Goal: Check status

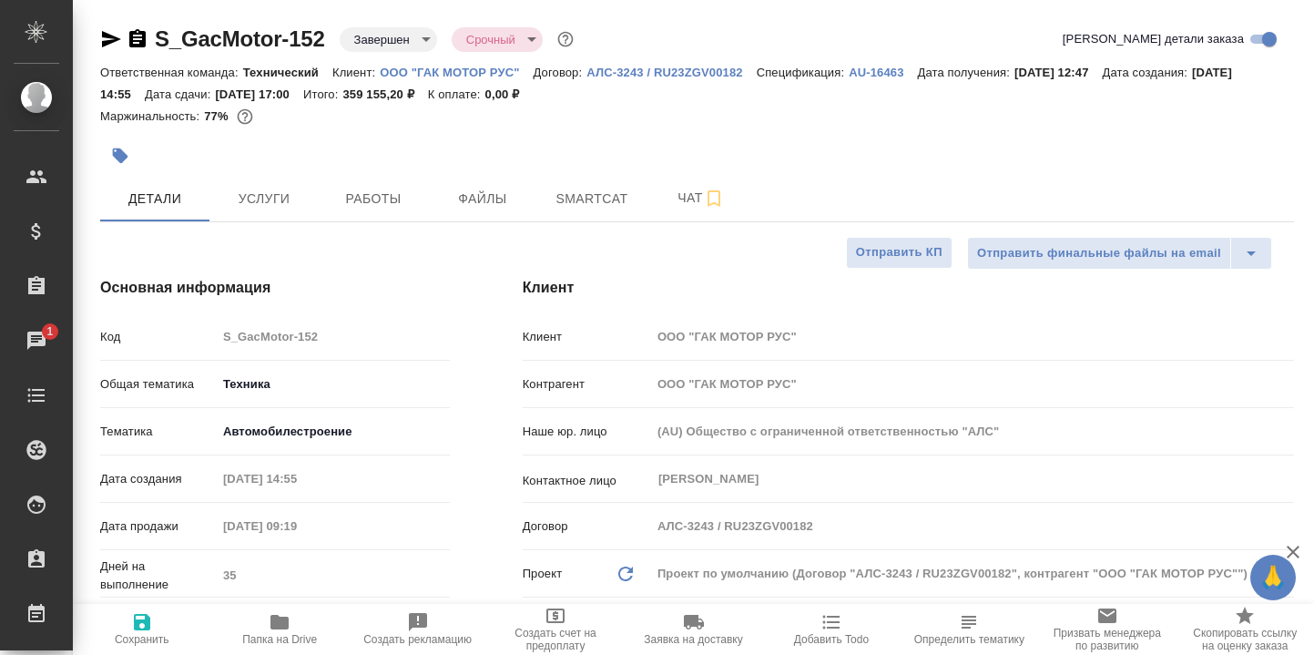
select select "RU"
click at [274, 621] on icon "button" at bounding box center [279, 622] width 18 height 15
click at [586, 195] on span "Smartcat" at bounding box center [591, 199] width 87 height 23
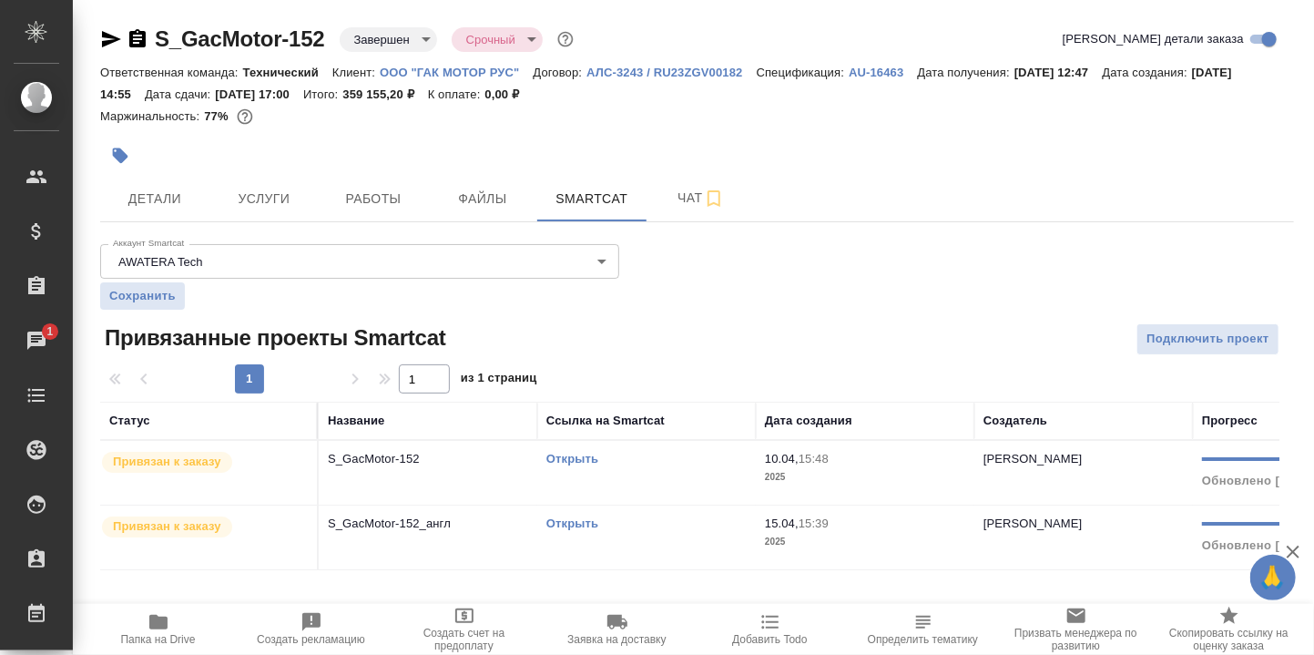
click at [576, 519] on link "Открыть" at bounding box center [572, 523] width 52 height 14
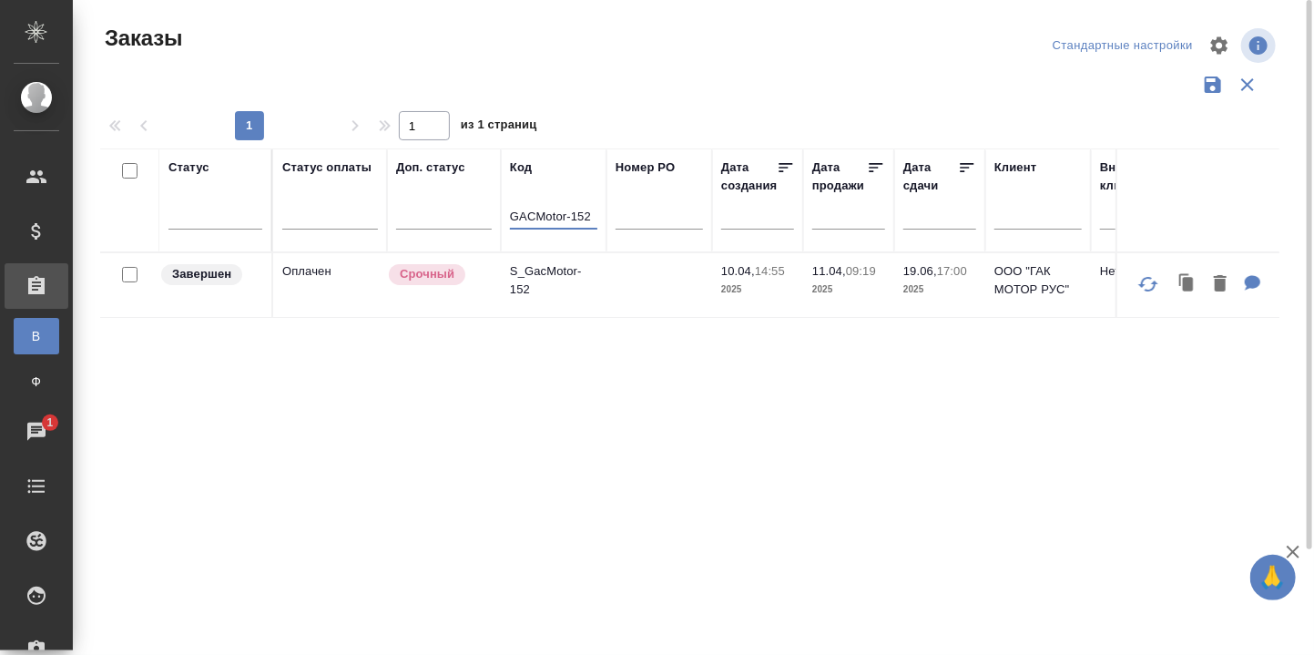
drag, startPoint x: 591, startPoint y: 214, endPoint x: 577, endPoint y: 216, distance: 13.8
click at [577, 216] on input "GACMotor-152" at bounding box center [553, 218] width 87 height 23
type input "GACMotor-168"
click at [545, 270] on p "S_GacMotor-168" at bounding box center [553, 280] width 87 height 36
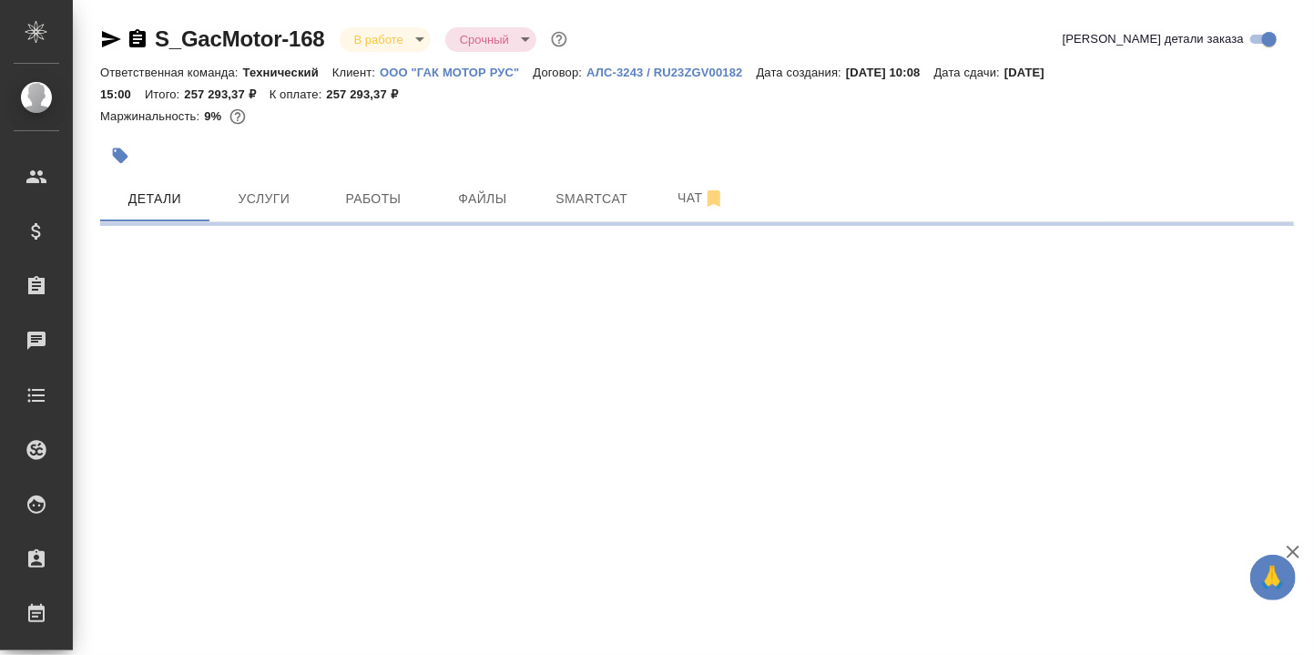
select select "RU"
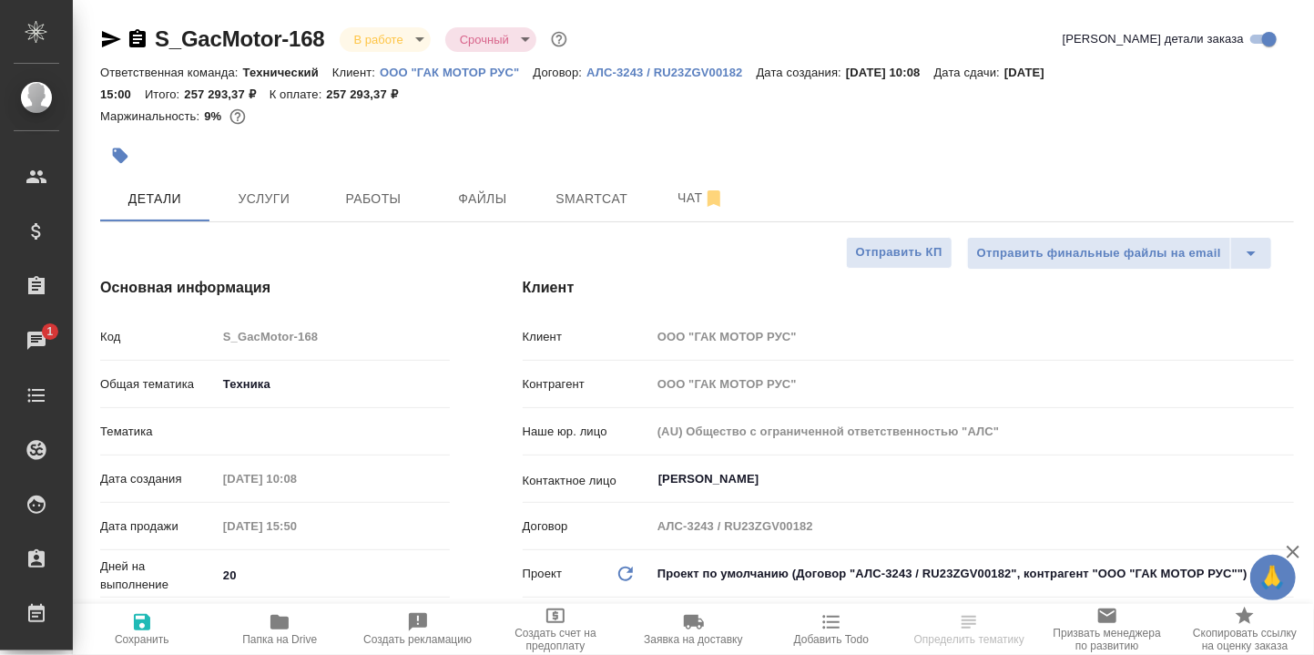
type textarea "x"
drag, startPoint x: 287, startPoint y: 619, endPoint x: 487, endPoint y: 440, distance: 268.9
click at [286, 618] on icon "button" at bounding box center [279, 622] width 18 height 15
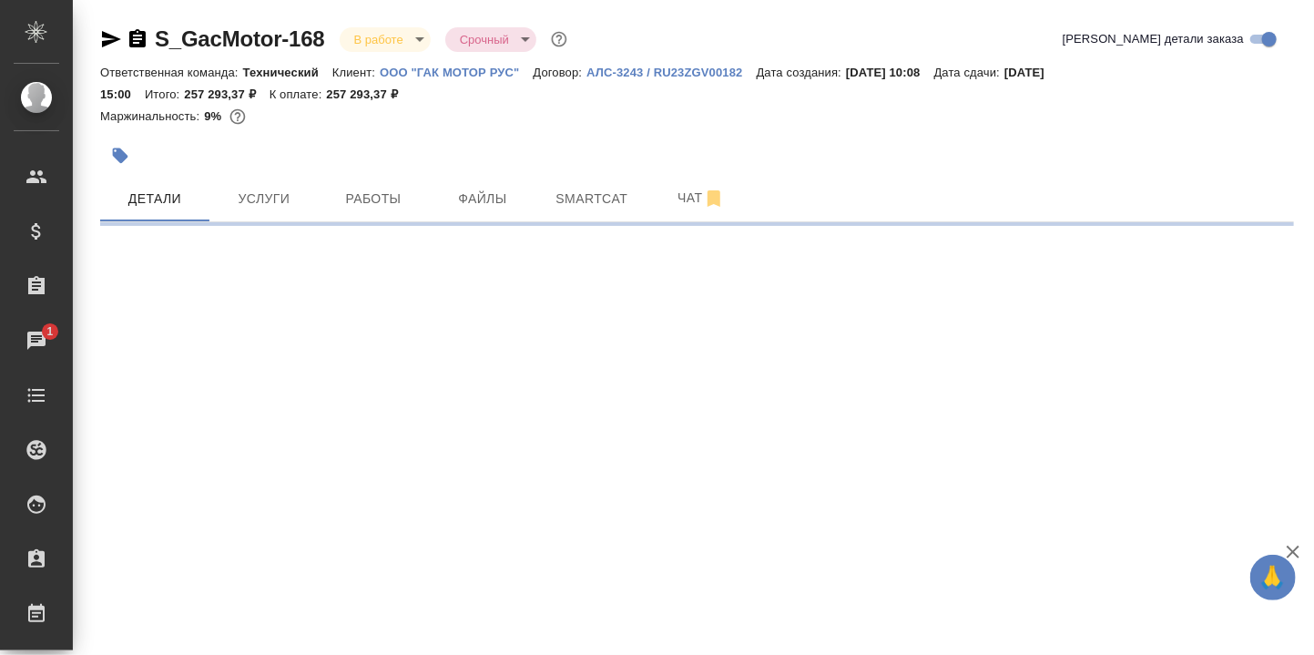
select select "RU"
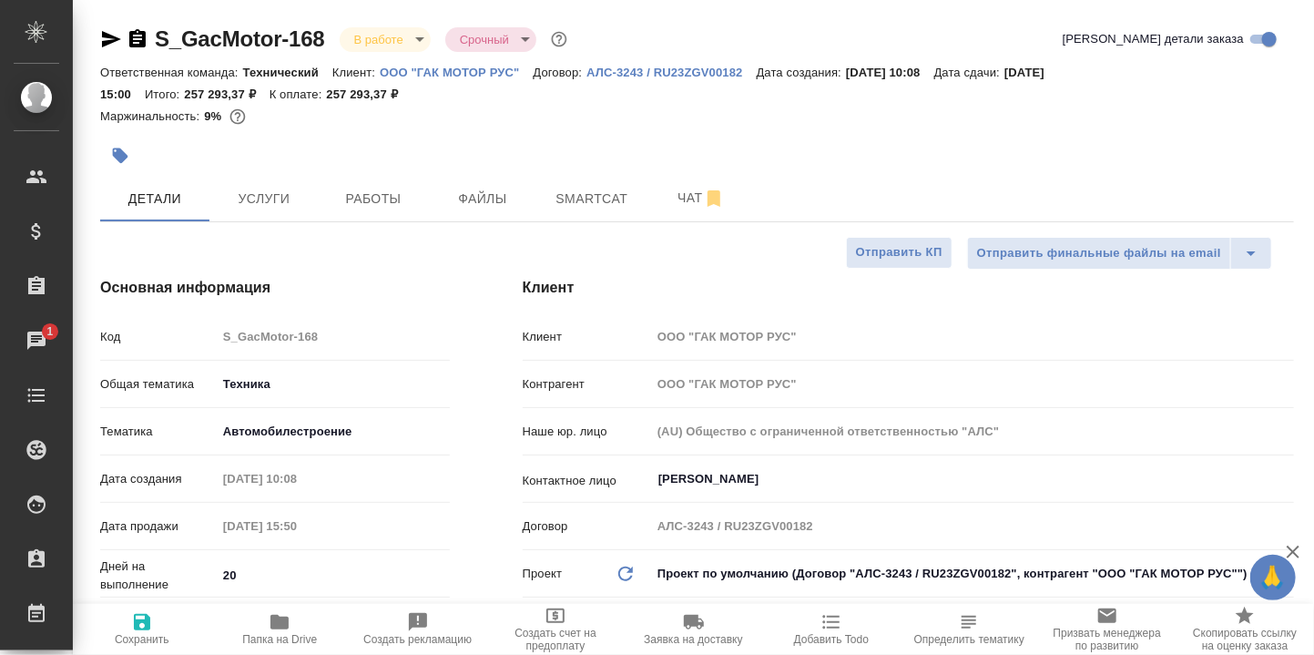
type textarea "x"
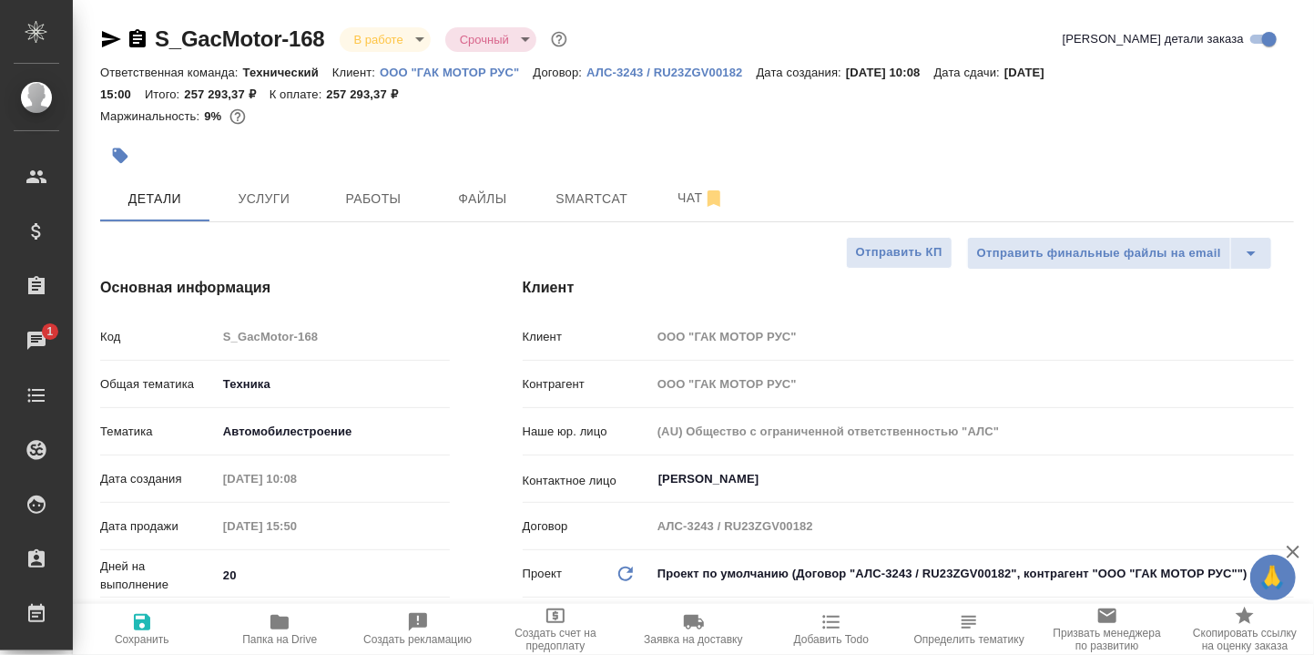
type textarea "x"
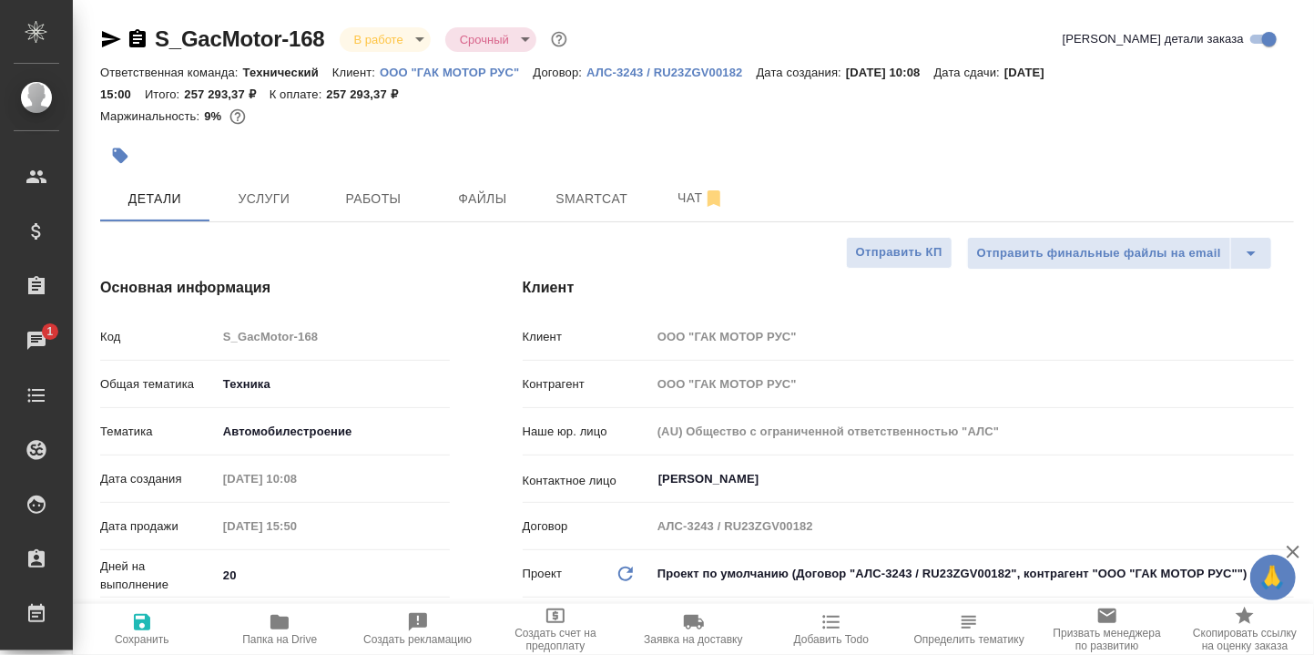
type textarea "x"
click at [610, 194] on span "Smartcat" at bounding box center [591, 199] width 87 height 23
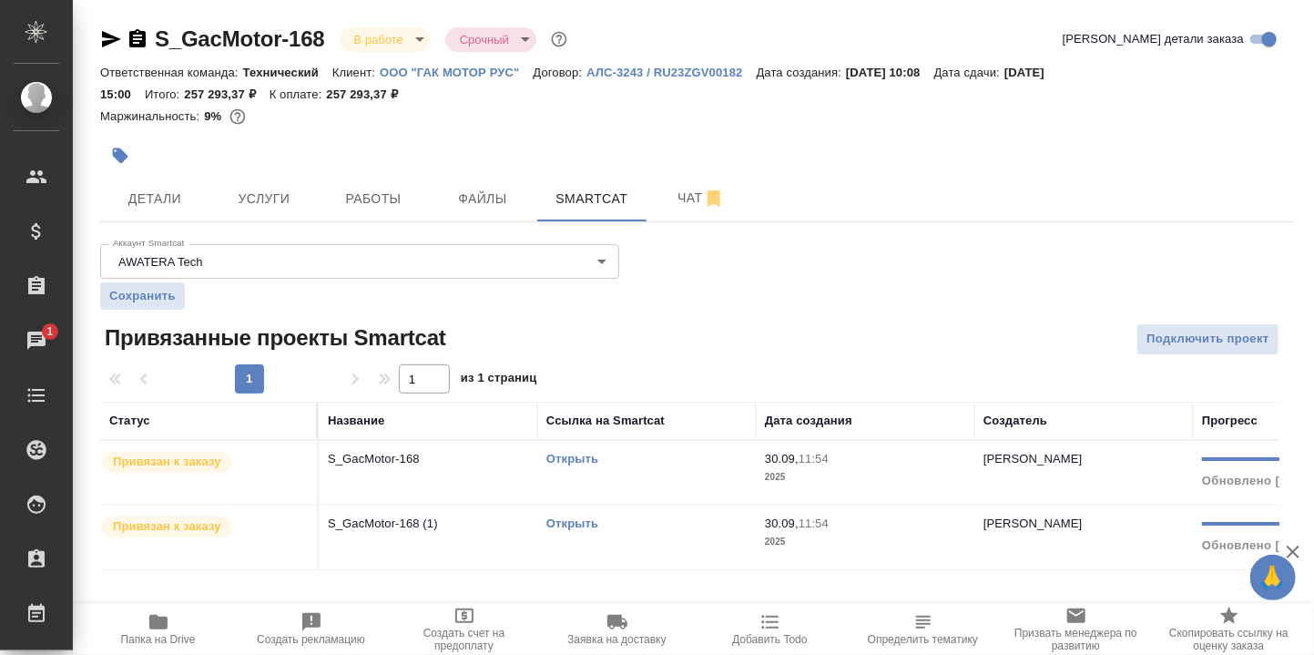
click at [582, 455] on link "Открыть" at bounding box center [572, 459] width 52 height 14
